Goal: Transaction & Acquisition: Purchase product/service

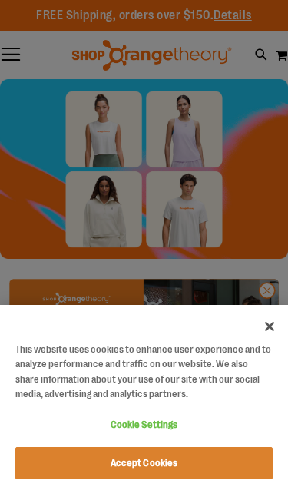
click at [273, 333] on button "Close" at bounding box center [270, 327] width 34 height 34
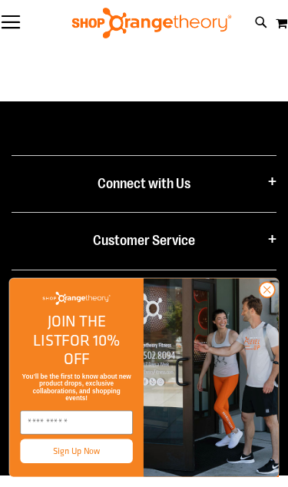
scroll to position [1801, 0]
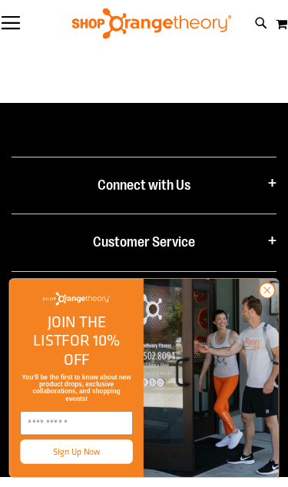
click at [270, 298] on circle "Close dialog" at bounding box center [267, 290] width 15 height 15
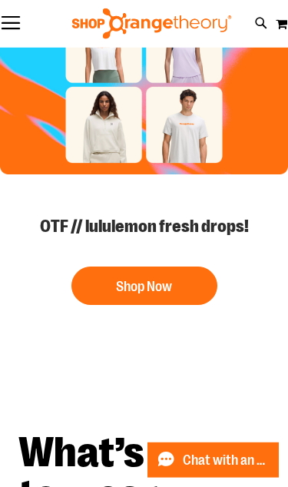
scroll to position [0, 0]
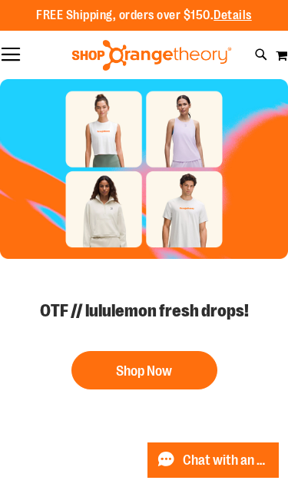
click at [25, 53] on div at bounding box center [152, 55] width 288 height 31
click at [25, 49] on div at bounding box center [152, 55] width 288 height 31
click at [18, 58] on button "Toggle Nav" at bounding box center [11, 55] width 22 height 15
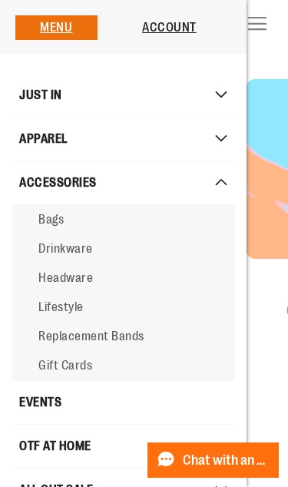
click at [126, 331] on link "Replacement Bands" at bounding box center [124, 336] width 224 height 29
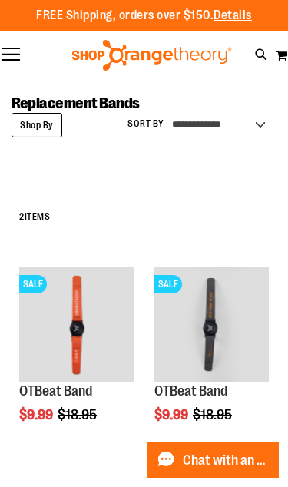
click at [254, 118] on select "**********" at bounding box center [221, 125] width 107 height 25
select select "**********"
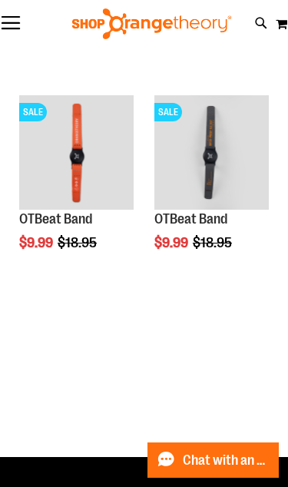
scroll to position [198, 0]
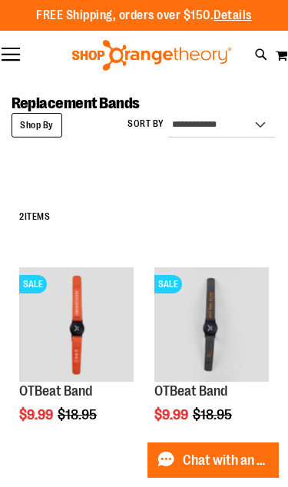
click at [47, 131] on strong "Shop By" at bounding box center [37, 125] width 51 height 25
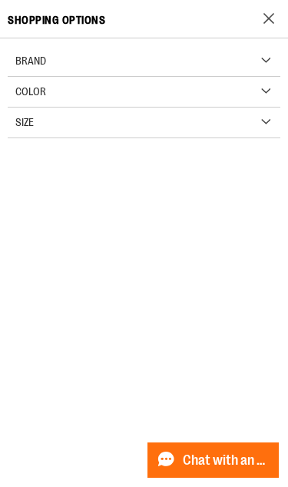
click at [261, 67] on div "Brand" at bounding box center [144, 61] width 273 height 31
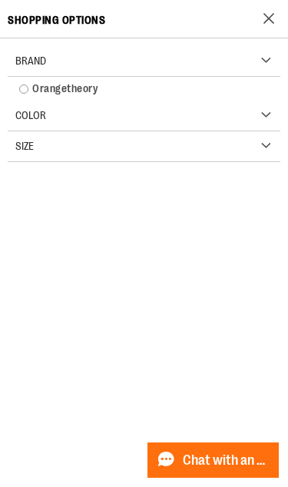
click at [62, 94] on link "Orangetheory" at bounding box center [144, 89] width 265 height 16
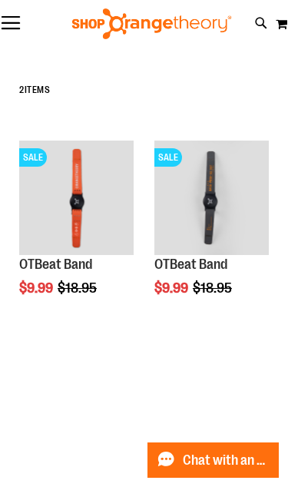
scroll to position [208, 0]
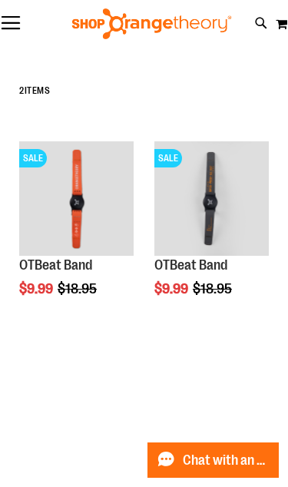
click at [220, 213] on img "product" at bounding box center [212, 198] width 115 height 115
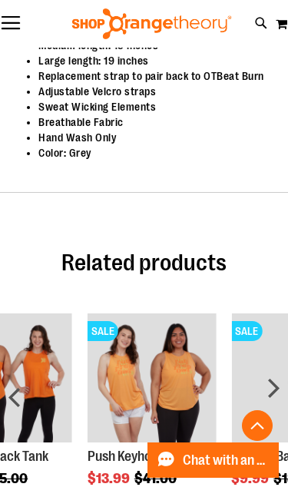
scroll to position [874, 0]
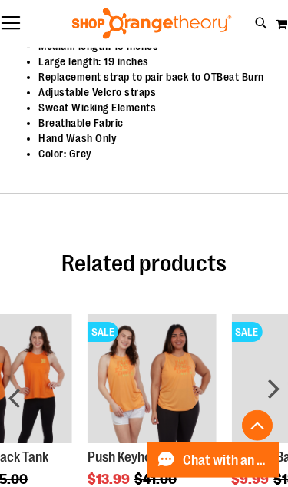
click at [205, 319] on img "Product Page Link" at bounding box center [152, 378] width 129 height 129
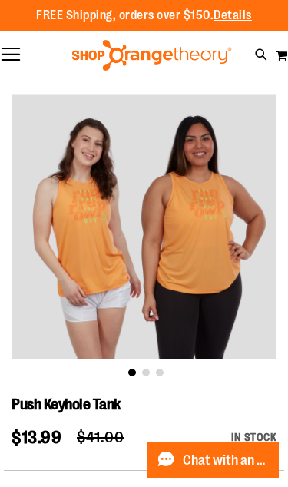
click at [20, 51] on button "Toggle Nav" at bounding box center [11, 55] width 22 height 15
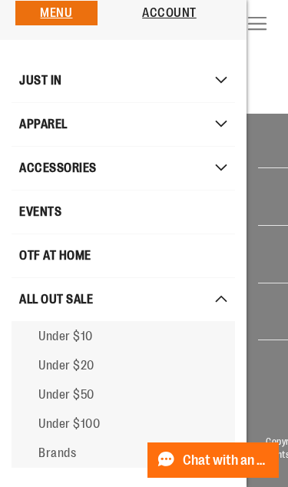
scroll to position [18, 0]
click at [217, 298] on link "ALL OUT SALE" at bounding box center [124, 299] width 224 height 43
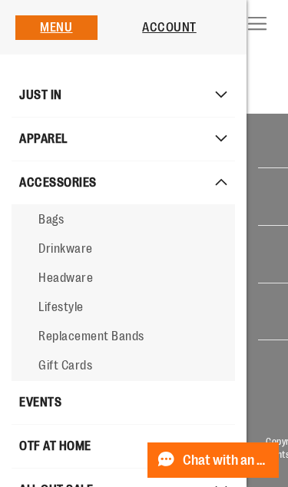
click at [70, 22] on link "Menu" at bounding box center [56, 28] width 32 height 14
